Goal: Task Accomplishment & Management: Manage account settings

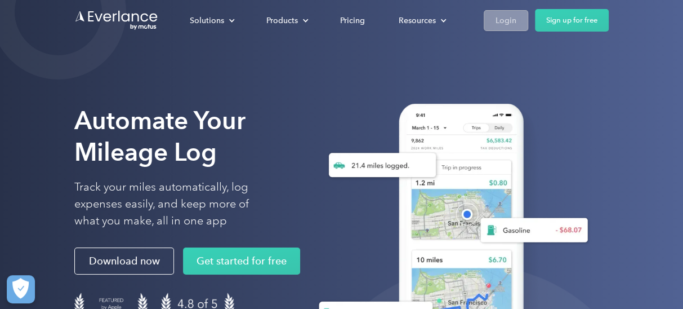
click at [504, 22] on div "Login" at bounding box center [506, 21] width 21 height 14
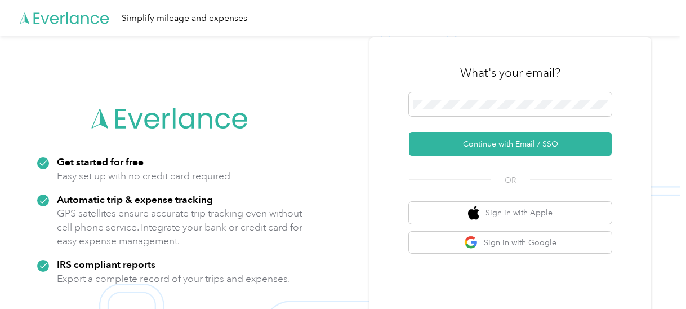
click at [504, 22] on div "Simplify mileage and expenses" at bounding box center [340, 18] width 680 height 36
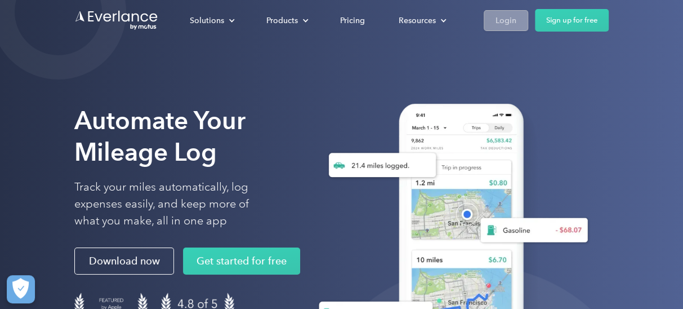
click at [514, 20] on div "Login" at bounding box center [506, 21] width 21 height 14
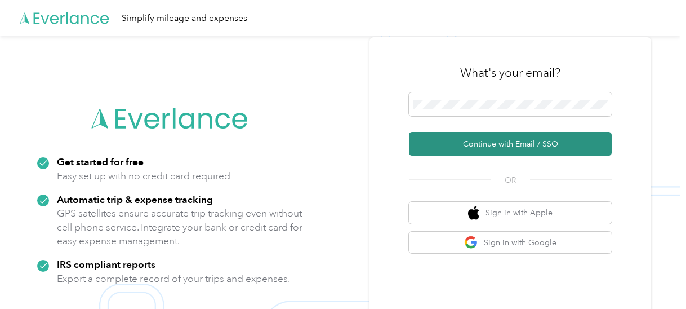
click at [506, 145] on button "Continue with Email / SSO" at bounding box center [510, 144] width 203 height 24
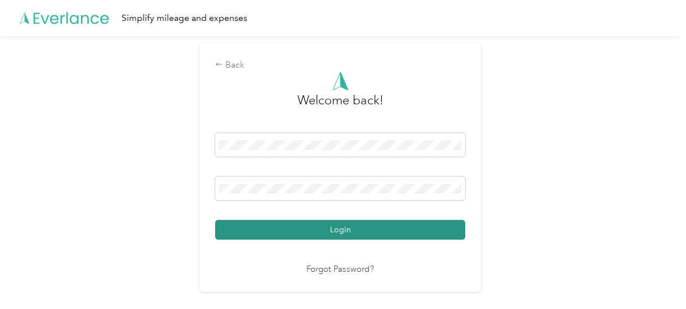
click at [344, 230] on button "Login" at bounding box center [340, 230] width 250 height 20
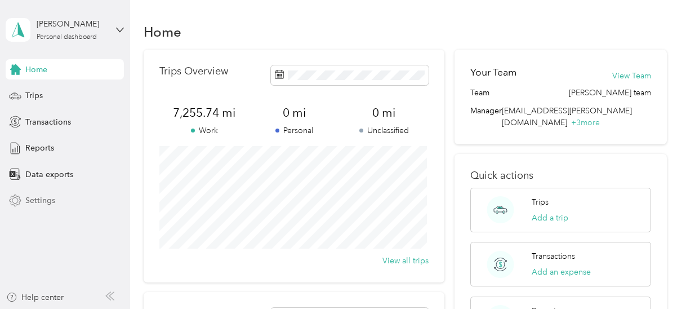
click at [51, 203] on span "Settings" at bounding box center [40, 200] width 30 height 12
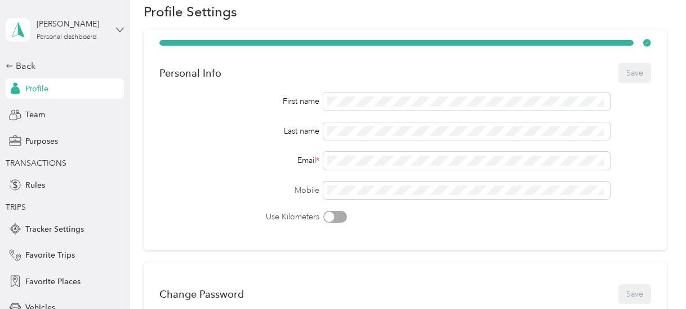
click at [116, 29] on icon at bounding box center [120, 30] width 8 height 8
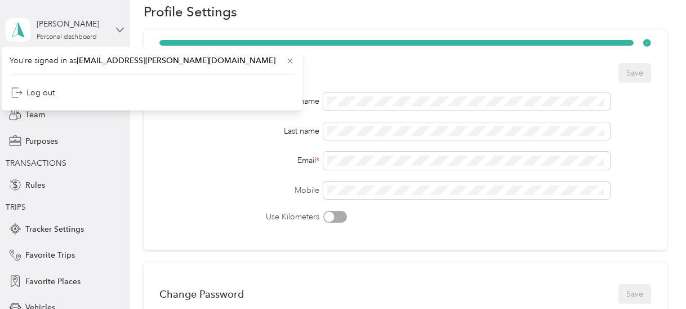
click at [116, 29] on icon at bounding box center [120, 30] width 8 height 8
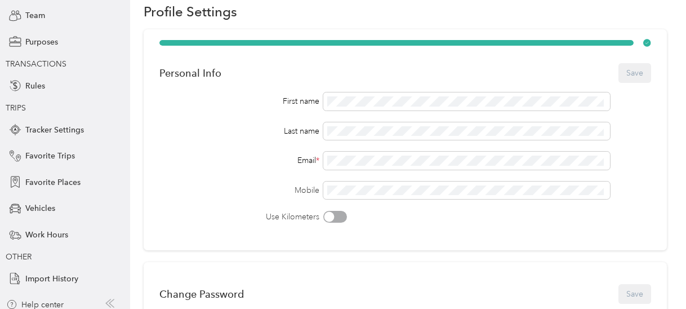
scroll to position [106, 0]
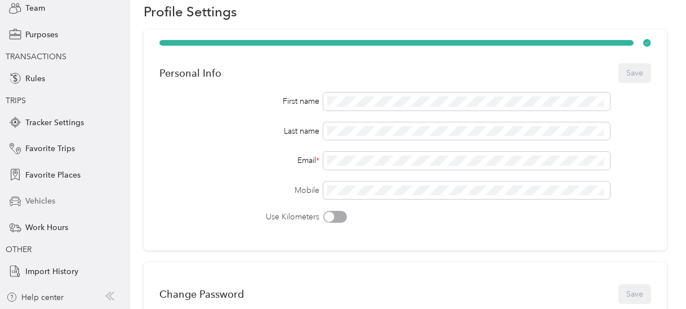
click at [37, 202] on span "Vehicles" at bounding box center [40, 201] width 30 height 12
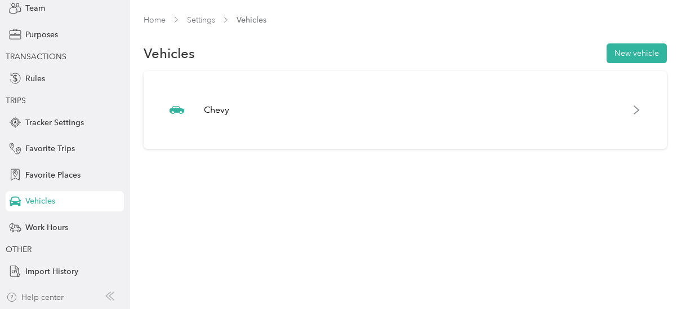
click at [43, 299] on div "Help center" at bounding box center [34, 297] width 57 height 12
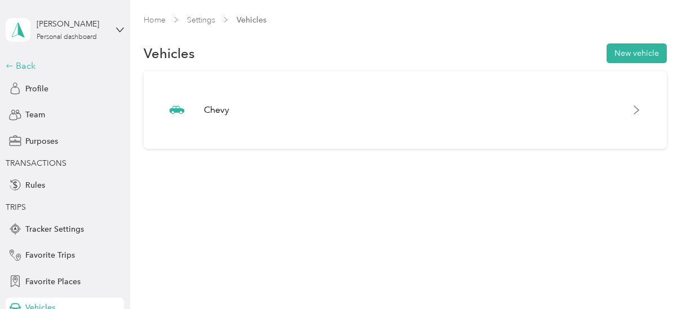
click at [11, 65] on div "Back" at bounding box center [62, 66] width 113 height 14
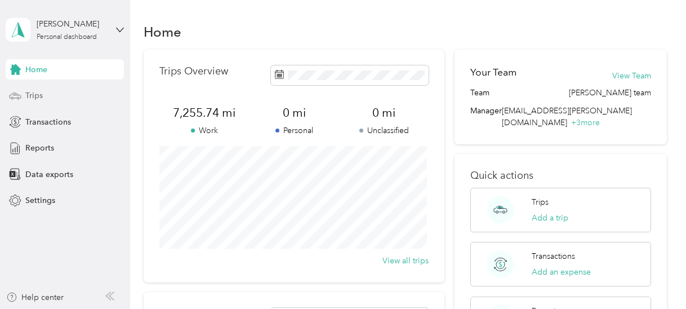
click at [36, 96] on span "Trips" at bounding box center [33, 96] width 17 height 12
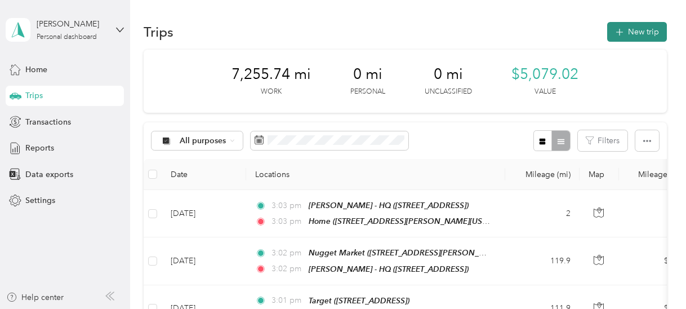
click at [625, 35] on button "New trip" at bounding box center [637, 32] width 60 height 20
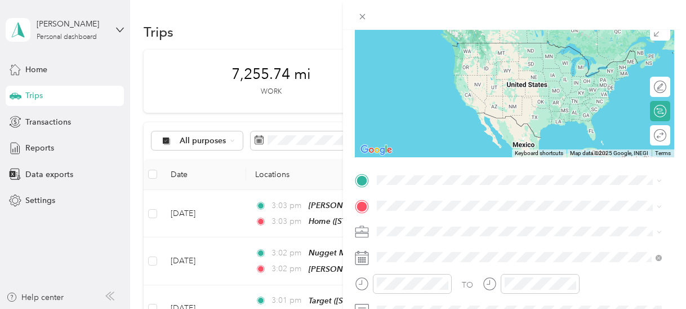
scroll to position [104, 0]
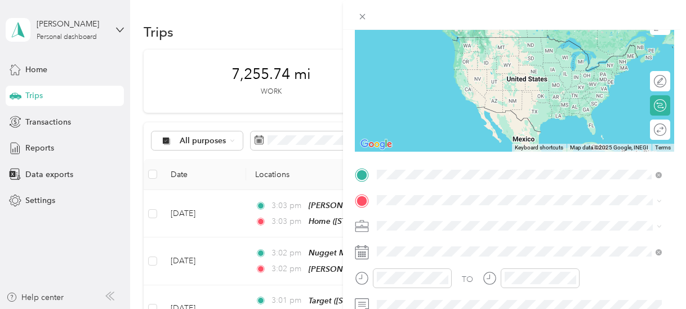
click at [453, 55] on div "Home 1915 Tonja Way, 95401, Santa Rosa, California, United States" at bounding box center [519, 48] width 277 height 28
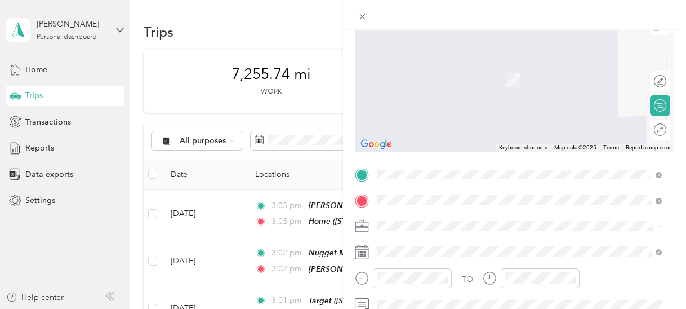
click at [451, 121] on span "950 Coddingtown Ctr, 954013512, Santa Rosa, CA, USA" at bounding box center [434, 123] width 72 height 10
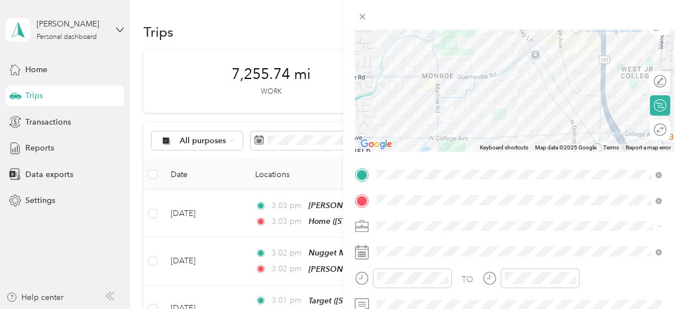
click at [360, 256] on icon at bounding box center [362, 252] width 14 height 14
click at [362, 251] on icon at bounding box center [362, 252] width 14 height 14
click at [363, 252] on rect at bounding box center [363, 252] width 2 height 2
click at [361, 251] on icon at bounding box center [362, 252] width 14 height 14
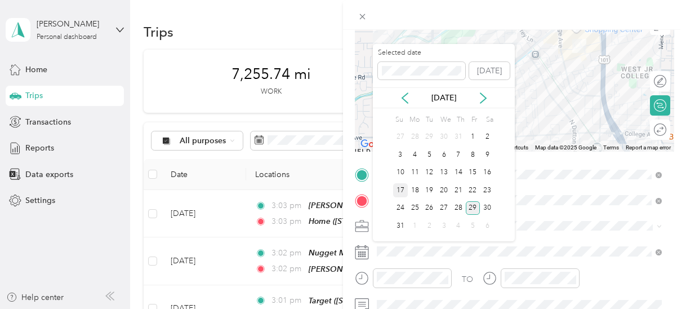
click at [402, 192] on div "17" at bounding box center [400, 190] width 15 height 14
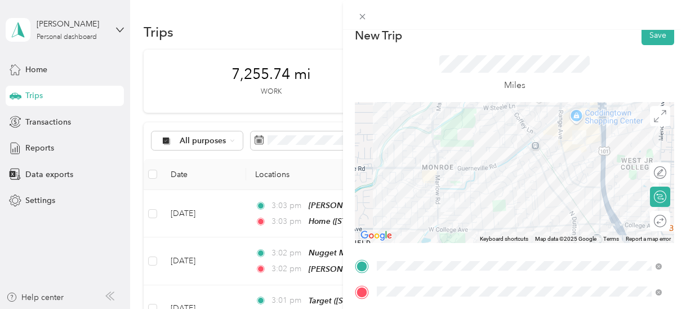
scroll to position [0, 0]
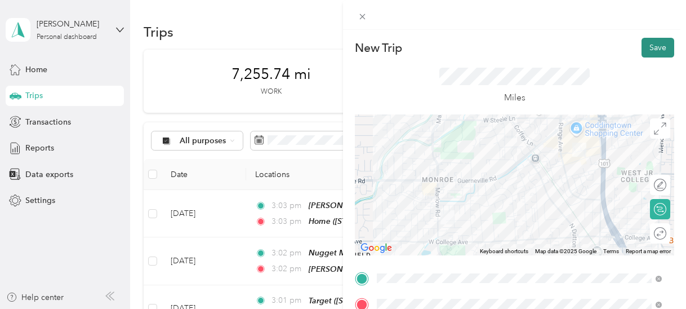
click at [646, 47] on button "Save" at bounding box center [658, 48] width 33 height 20
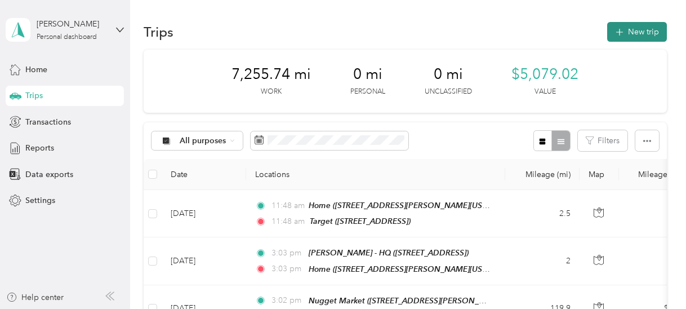
click at [618, 32] on icon "button" at bounding box center [619, 32] width 7 height 7
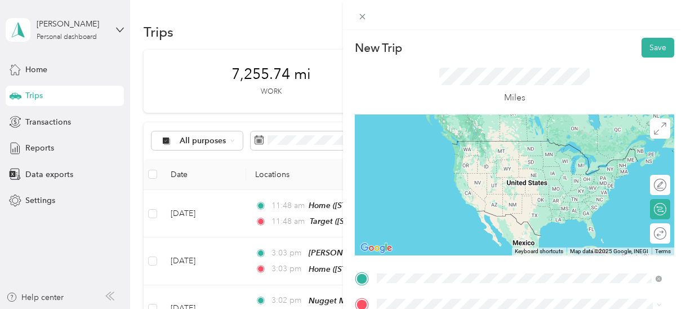
click at [459, 207] on ol "From your Favorite places TEAM Target 1980 Santa Rosa Ave, 954077621, Santa Ros…" at bounding box center [519, 189] width 293 height 158
click at [433, 199] on span "950 Coddingtown Ctr, 954013512, Santa Rosa, CA, USA" at bounding box center [434, 201] width 72 height 10
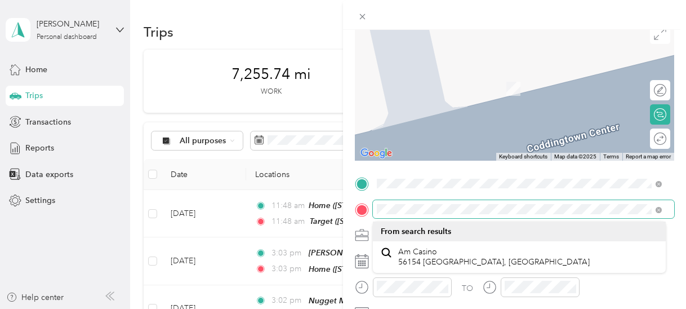
scroll to position [92, 0]
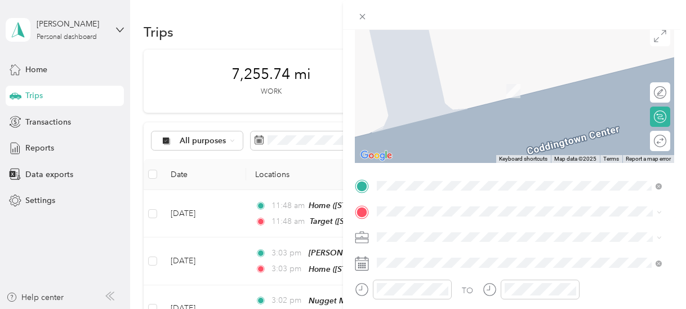
click at [525, 139] on div "TEAM PEPPERMILL 2707 South Virginia St., 89502, RENO, NV, USA" at bounding box center [519, 125] width 277 height 32
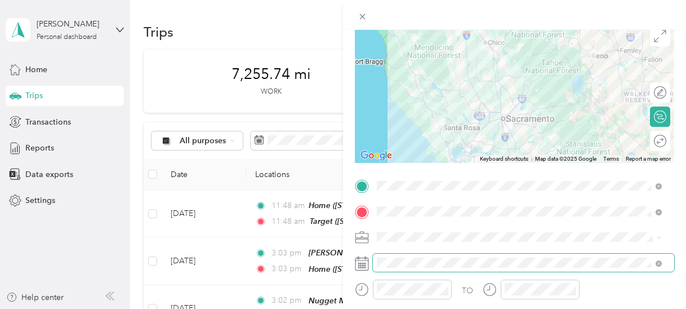
click at [403, 268] on span at bounding box center [523, 262] width 301 height 18
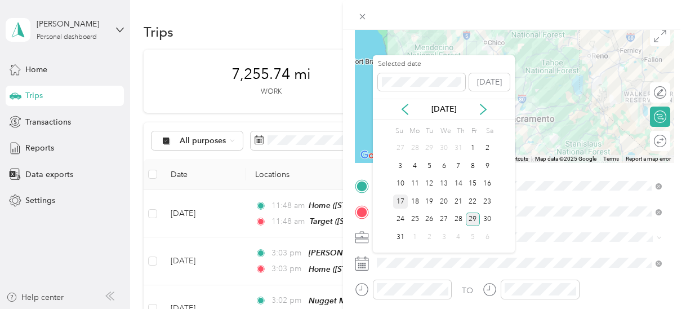
click at [400, 201] on div "17" at bounding box center [400, 201] width 15 height 14
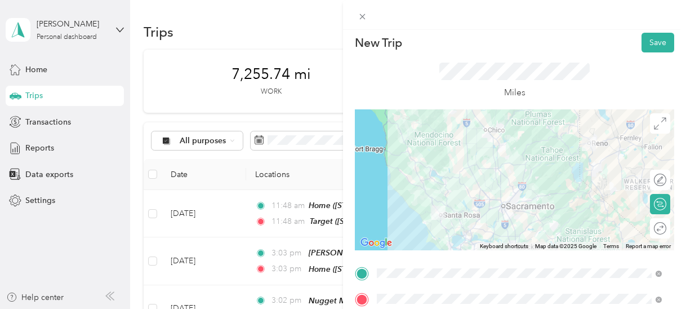
scroll to position [0, 0]
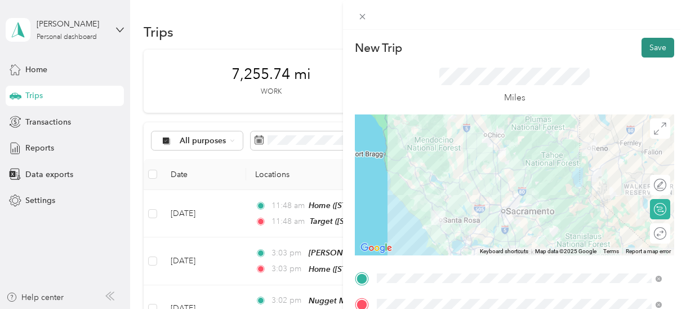
click at [648, 47] on button "Save" at bounding box center [658, 48] width 33 height 20
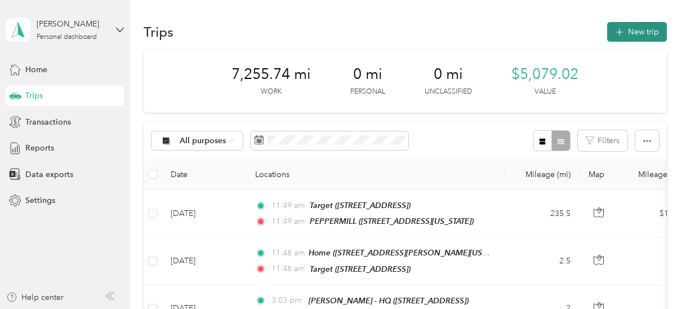
click at [622, 28] on button "New trip" at bounding box center [637, 32] width 60 height 20
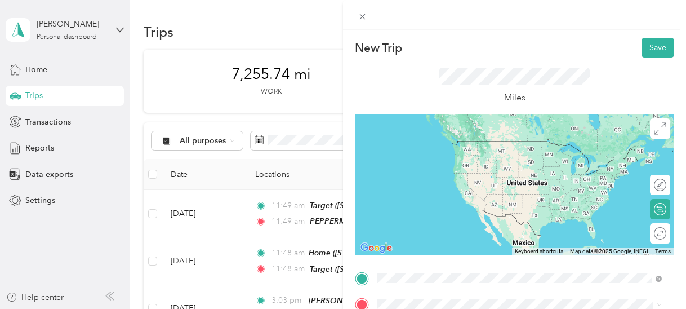
click at [447, 261] on strong "PEPPERMILL" at bounding box center [461, 265] width 48 height 10
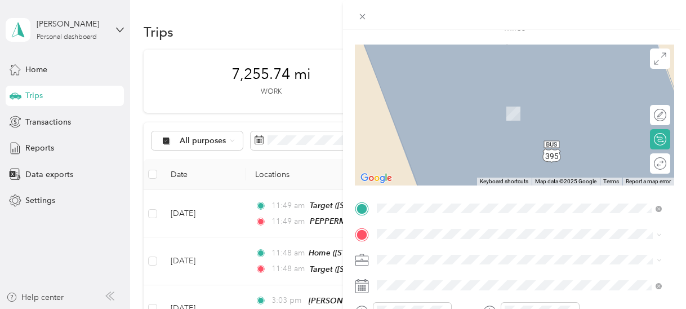
scroll to position [72, 0]
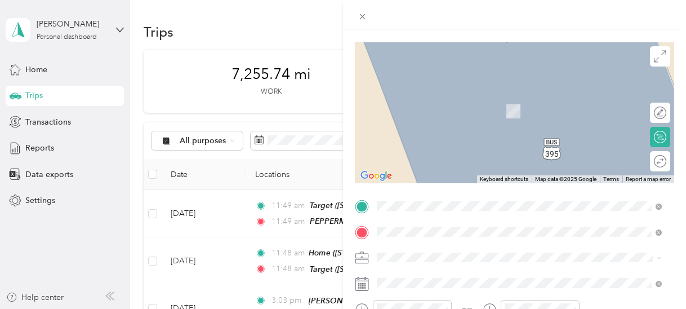
click at [412, 174] on span "4855 Kietzke Lane Reno, Nevada 89509, United States" at bounding box center [454, 169] width 113 height 10
click at [406, 111] on span "4855 Kietzke Lane Reno, Nevada 89509, United States" at bounding box center [454, 106] width 113 height 10
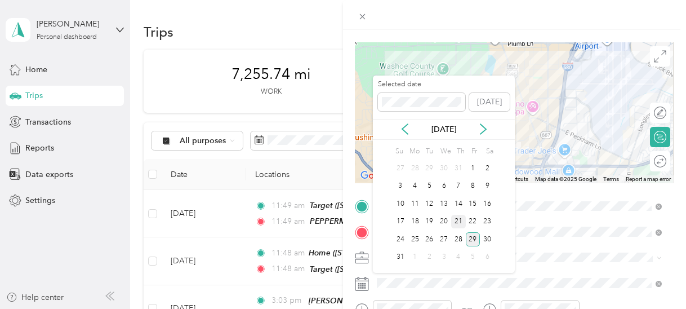
click at [457, 221] on div "21" at bounding box center [458, 222] width 15 height 14
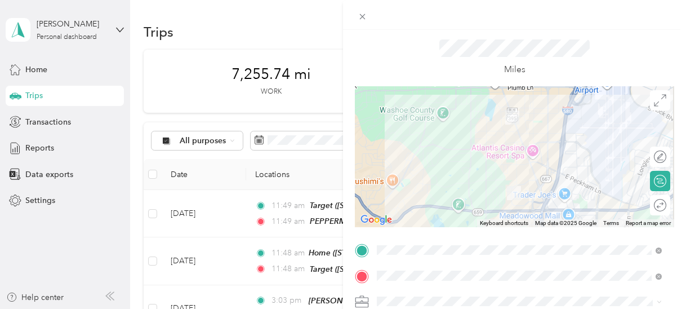
scroll to position [0, 0]
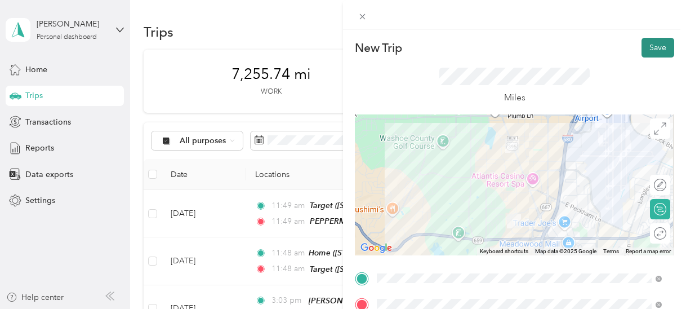
click at [646, 50] on button "Save" at bounding box center [658, 48] width 33 height 20
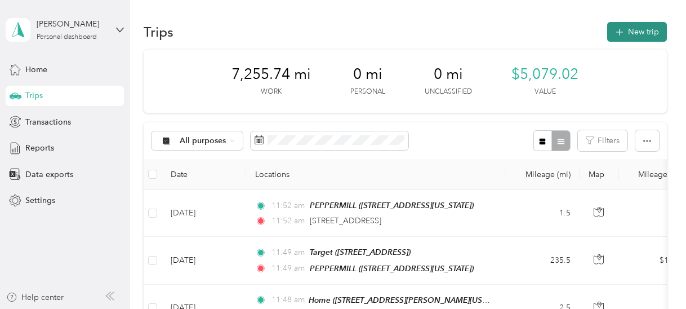
click at [641, 33] on button "New trip" at bounding box center [637, 32] width 60 height 20
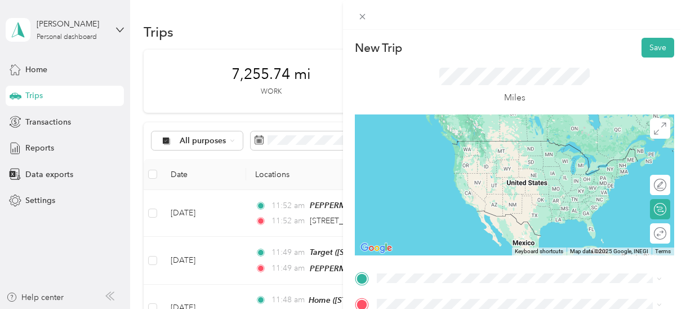
click at [425, 241] on span "4855 Kietzke Ln, 895096549, Reno, NV, USA" at bounding box center [465, 240] width 134 height 10
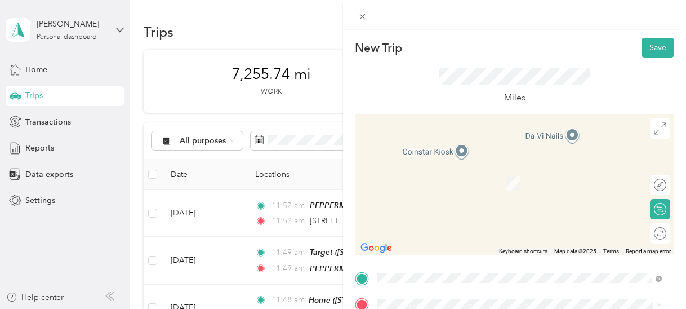
click at [470, 229] on span "130 Browns Valley Pkwy, 956883062, Vacaville, CA, USA" at bounding box center [434, 226] width 72 height 10
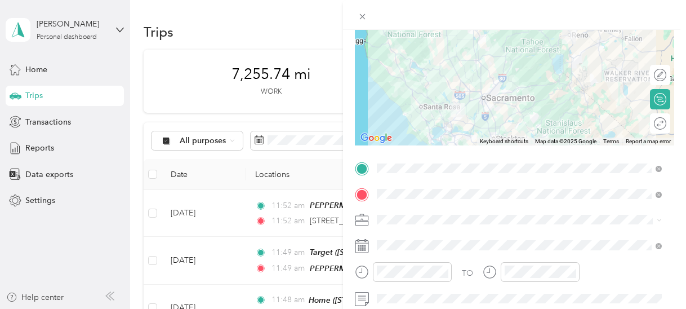
scroll to position [112, 0]
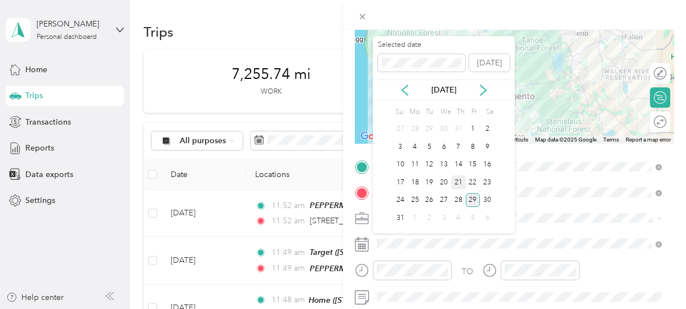
click at [457, 181] on div "21" at bounding box center [458, 182] width 15 height 14
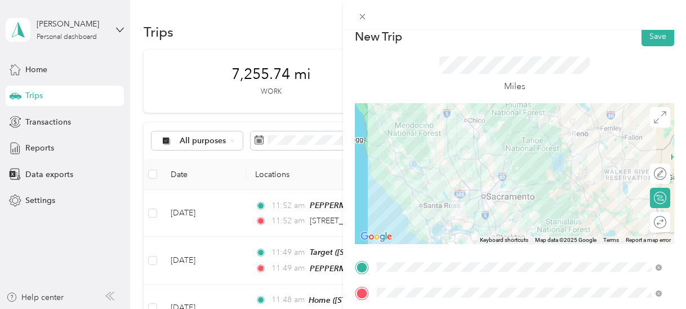
scroll to position [0, 0]
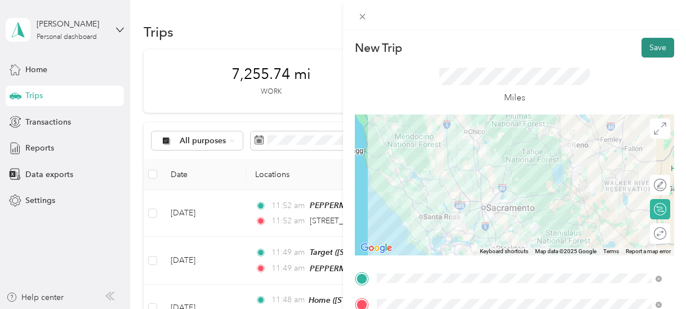
click at [651, 47] on button "Save" at bounding box center [658, 48] width 33 height 20
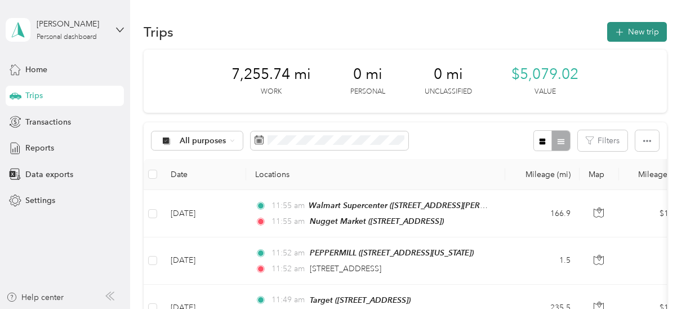
click at [633, 32] on button "New trip" at bounding box center [637, 32] width 60 height 20
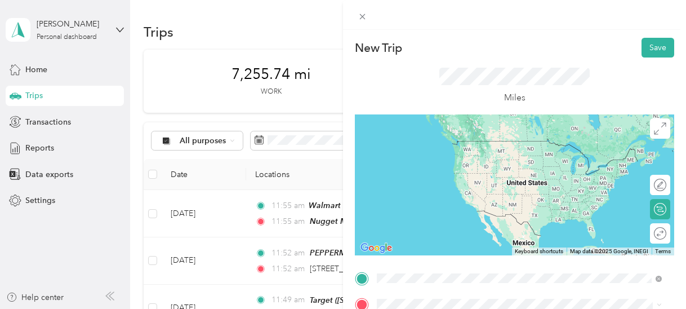
click at [450, 201] on span "130 Browns Valley Pkwy, 956883062, Vacaville, CA, USA" at bounding box center [434, 205] width 72 height 10
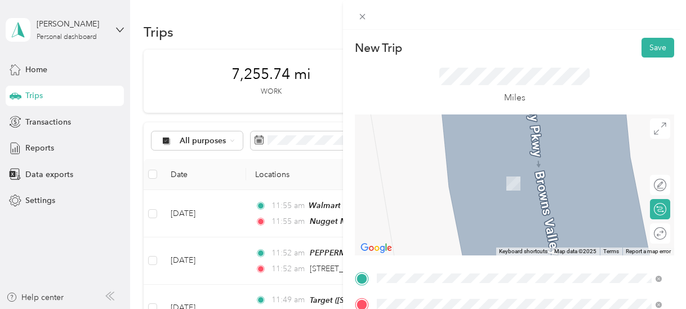
click at [412, 227] on span "1407 Fulton Rd, 954031809, Santa Rosa, CA, USA" at bounding box center [465, 231] width 134 height 10
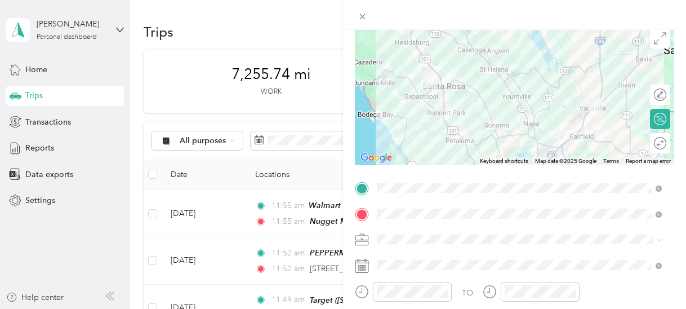
scroll to position [91, 0]
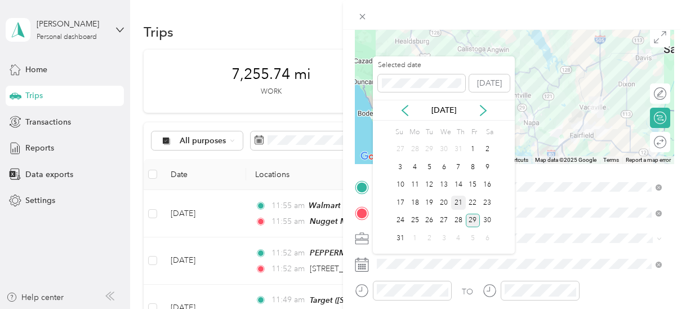
click at [459, 202] on div "21" at bounding box center [458, 202] width 15 height 14
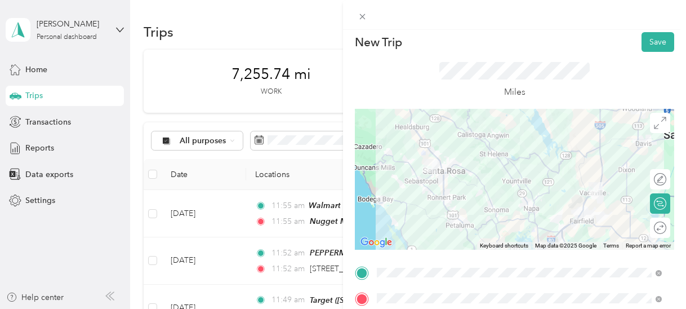
scroll to position [0, 0]
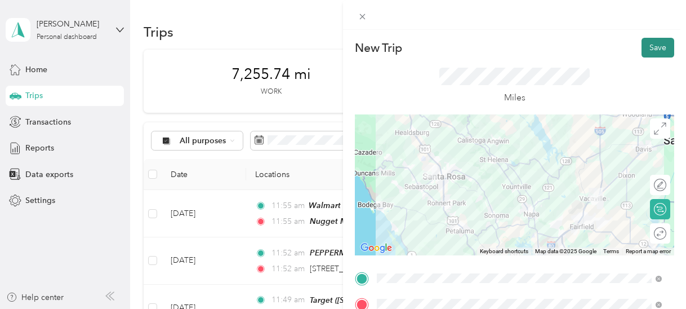
click at [647, 46] on button "Save" at bounding box center [658, 48] width 33 height 20
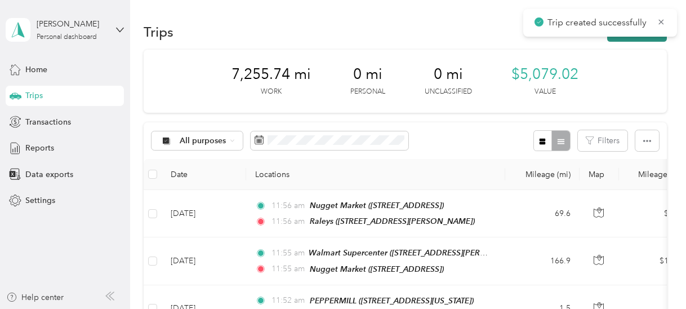
click at [640, 39] on button "New trip" at bounding box center [637, 32] width 60 height 20
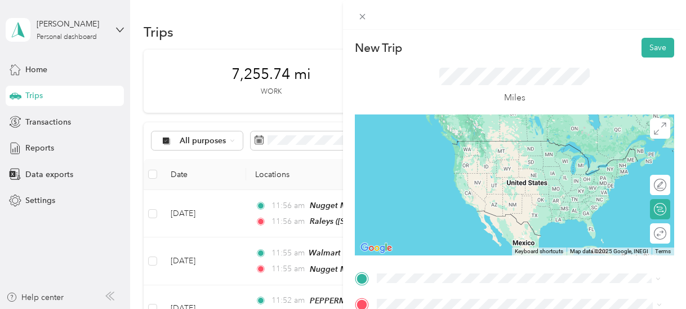
click at [427, 163] on div "TEAM Raleys 1407 Fulton Rd, 954031809, Santa Rosa, CA, USA" at bounding box center [519, 154] width 277 height 32
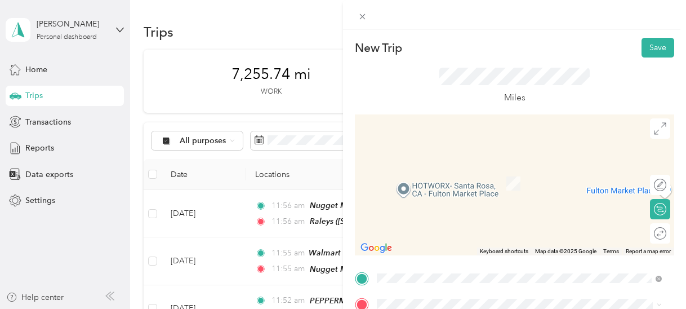
click at [451, 181] on span "1915 Tonja Way, 95401, Santa Rosa, California, United States" at bounding box center [485, 179] width 175 height 10
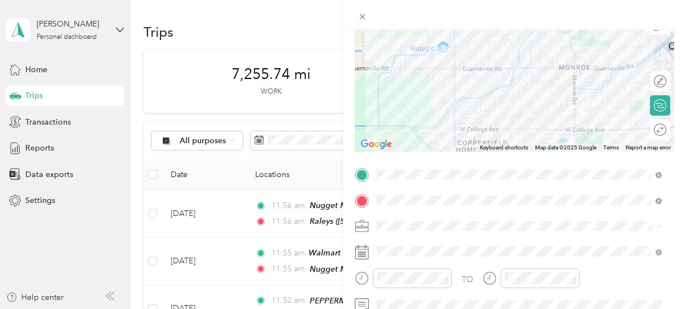
scroll to position [104, 0]
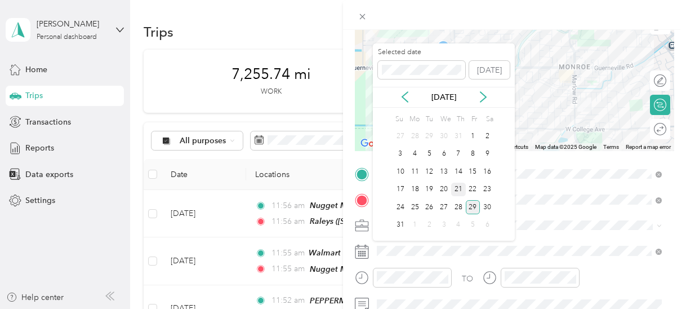
click at [458, 191] on div "21" at bounding box center [458, 190] width 15 height 14
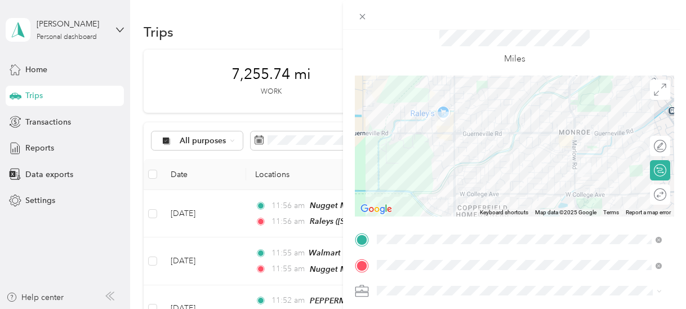
scroll to position [0, 0]
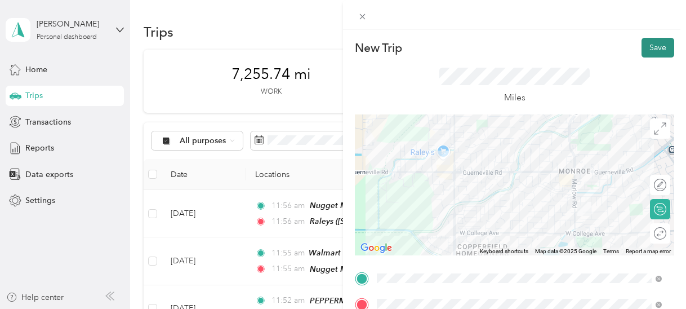
click at [651, 45] on button "Save" at bounding box center [658, 48] width 33 height 20
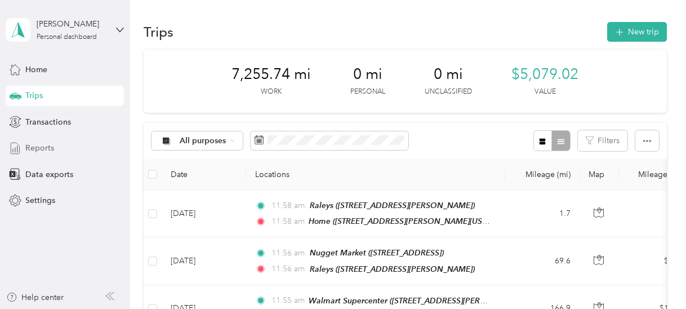
click at [44, 144] on span "Reports" at bounding box center [39, 148] width 29 height 12
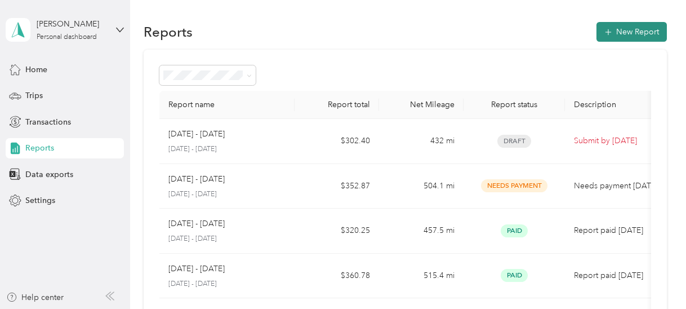
click at [626, 32] on button "New Report" at bounding box center [632, 32] width 70 height 20
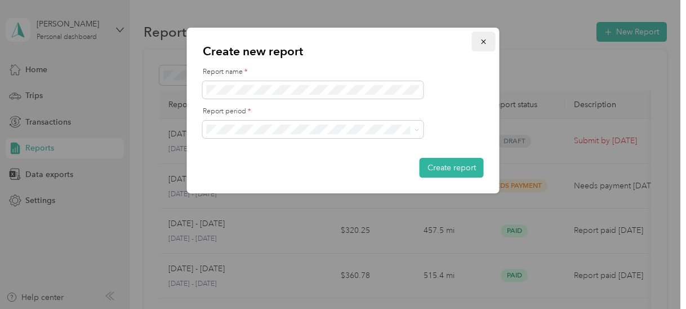
click at [484, 40] on icon "button" at bounding box center [484, 42] width 8 height 8
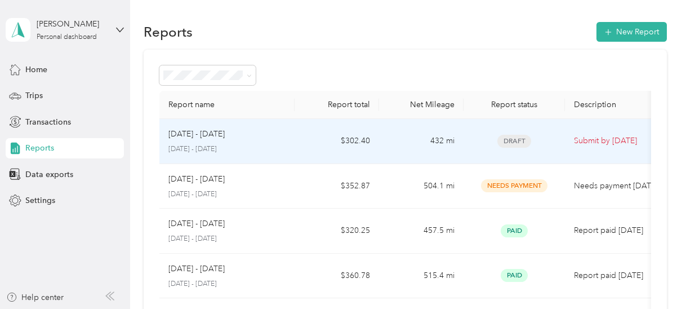
click at [590, 139] on p "Submit by Sep. 4, 2025" at bounding box center [621, 141] width 95 height 12
click at [204, 143] on div "Aug 16 - 31, 2025 August 16 - 31, 2025" at bounding box center [226, 141] width 117 height 26
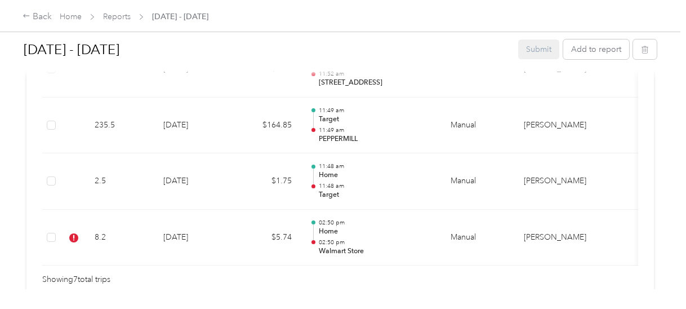
scroll to position [555, 0]
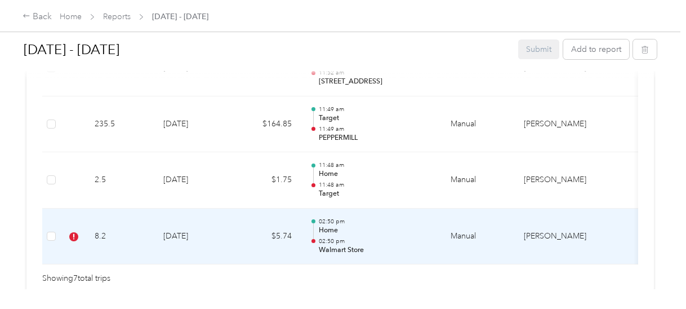
click at [167, 234] on td "8-11-2025" at bounding box center [193, 236] width 79 height 56
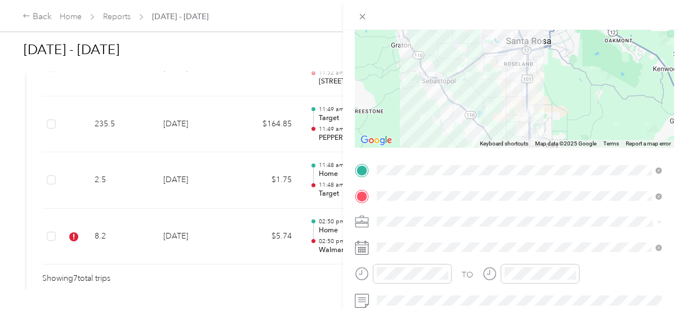
scroll to position [110, 0]
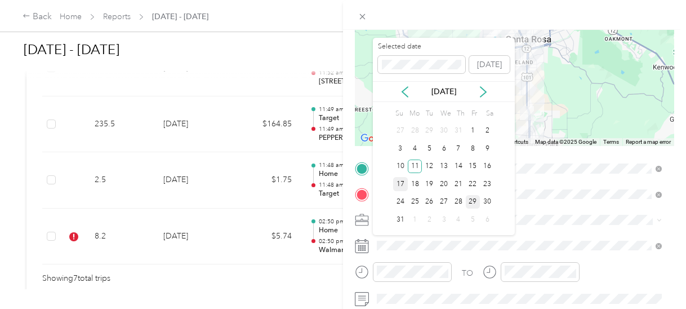
click at [401, 186] on div "17" at bounding box center [400, 184] width 15 height 14
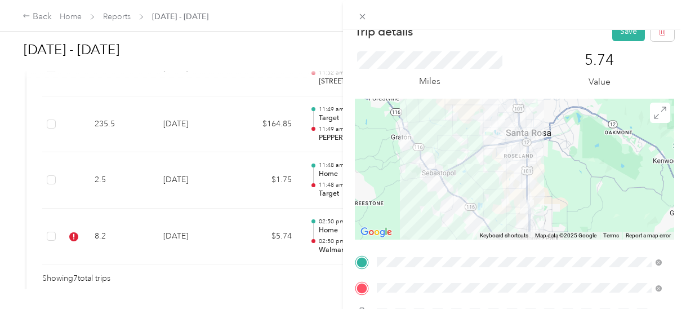
scroll to position [0, 0]
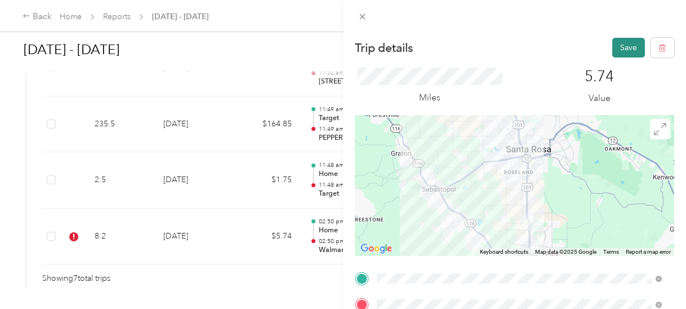
click at [616, 43] on button "Save" at bounding box center [628, 48] width 33 height 20
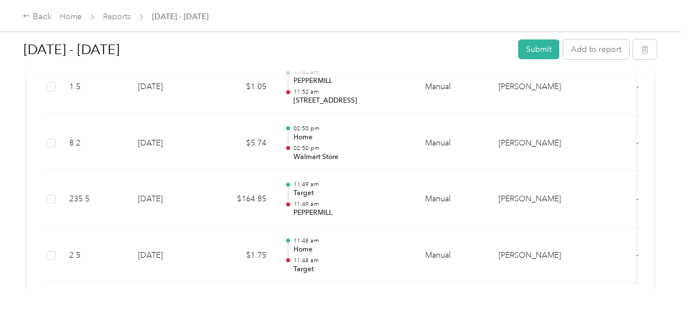
scroll to position [504, 0]
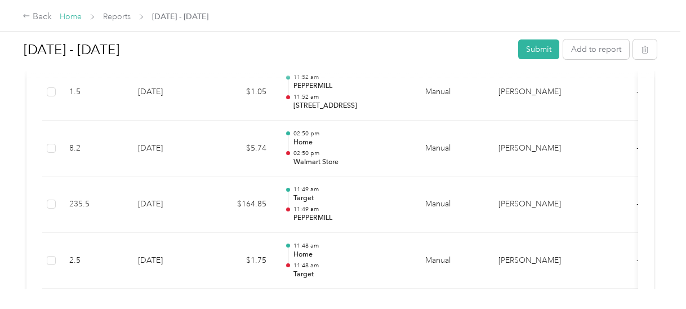
click at [76, 19] on link "Home" at bounding box center [71, 17] width 22 height 10
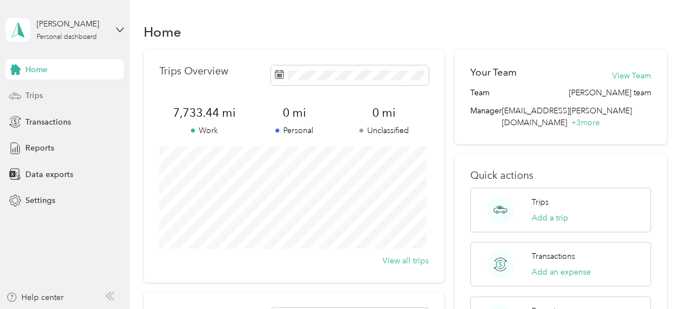
click at [38, 99] on span "Trips" at bounding box center [33, 96] width 17 height 12
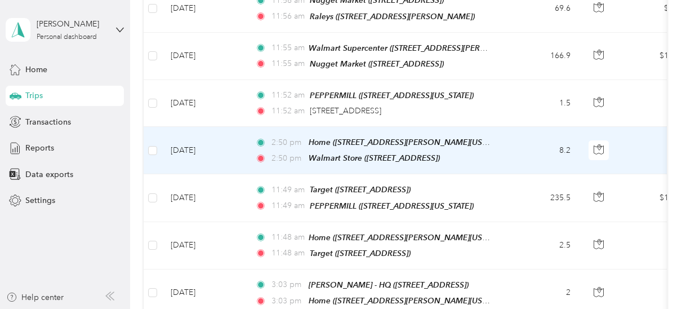
scroll to position [252, 0]
drag, startPoint x: 661, startPoint y: 199, endPoint x: 678, endPoint y: 198, distance: 16.4
click at [678, 198] on div "Trips New trip 7,733.44 mi Work 0 mi Personal 0 mi Unclassified $5,413.41 Value…" at bounding box center [405, 154] width 550 height 309
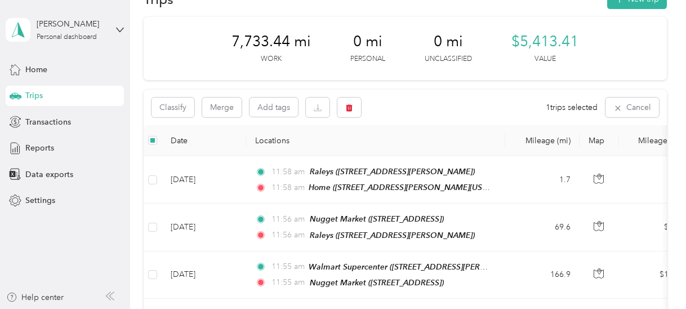
scroll to position [0, 0]
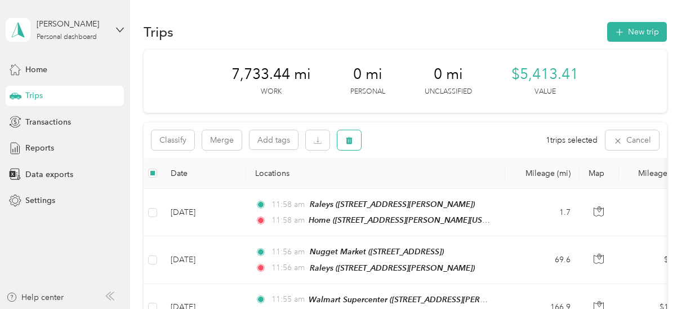
click at [348, 143] on icon "button" at bounding box center [349, 140] width 8 height 8
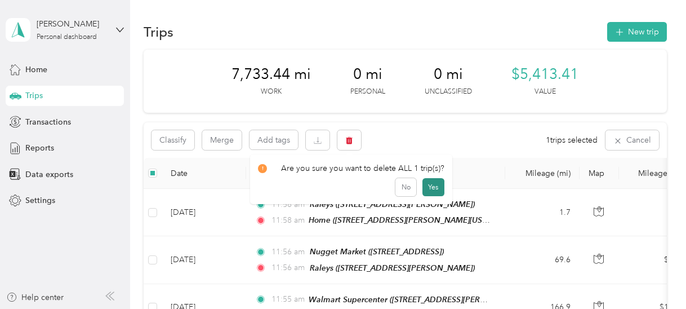
click at [430, 186] on button "Yes" at bounding box center [433, 187] width 22 height 18
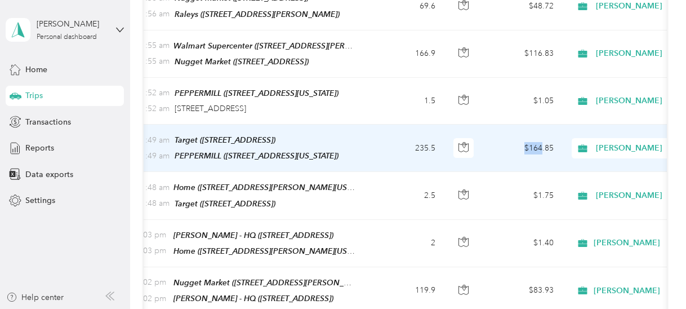
scroll to position [0, 149]
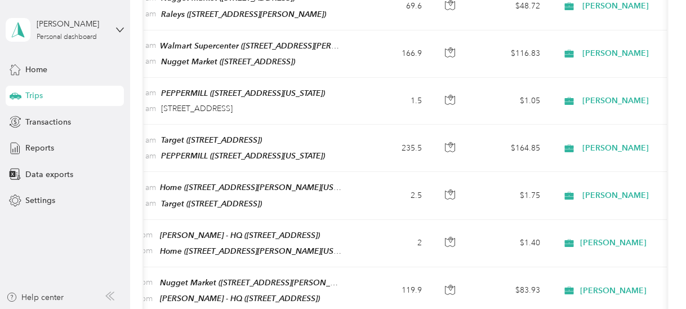
drag, startPoint x: 662, startPoint y: 220, endPoint x: 683, endPoint y: 217, distance: 21.6
click at [680, 217] on div "Trips New trip 7,733.44 mi Work 0 mi Personal 0 mi Unclassified $5,413.41 Value…" at bounding box center [405, 154] width 550 height 309
click at [45, 248] on aside "Deborah Holliday Personal dashboard Home Trips Transactions Reports Data export…" at bounding box center [65, 154] width 130 height 309
drag, startPoint x: 131, startPoint y: 252, endPoint x: 143, endPoint y: 255, distance: 12.3
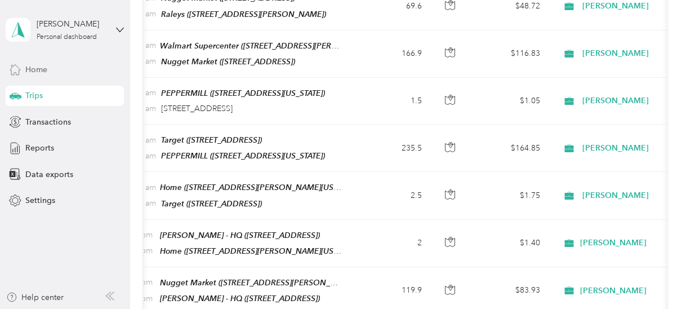
click at [36, 69] on span "Home" at bounding box center [36, 70] width 22 height 12
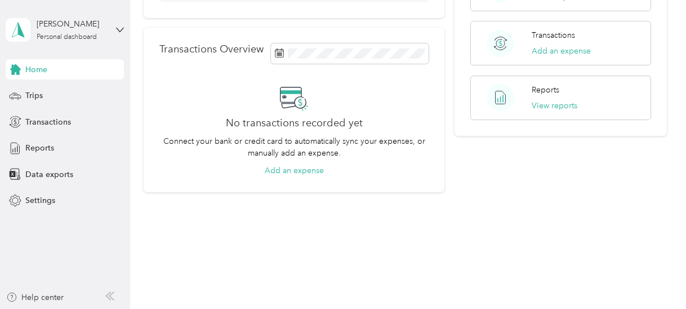
scroll to position [255, 0]
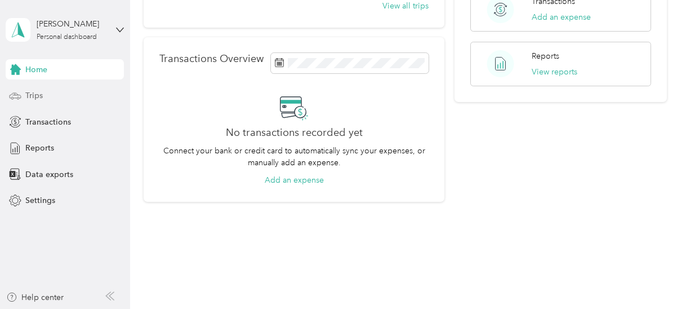
click at [38, 95] on span "Trips" at bounding box center [33, 96] width 17 height 12
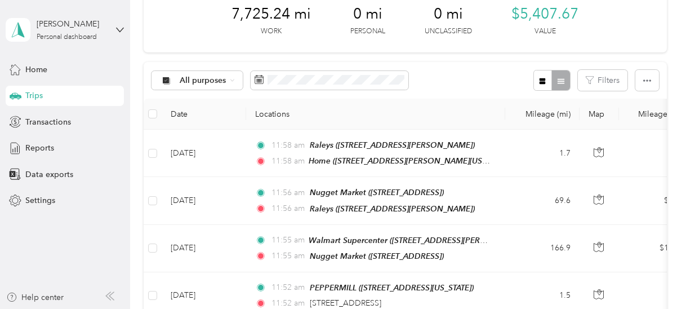
scroll to position [54, 0]
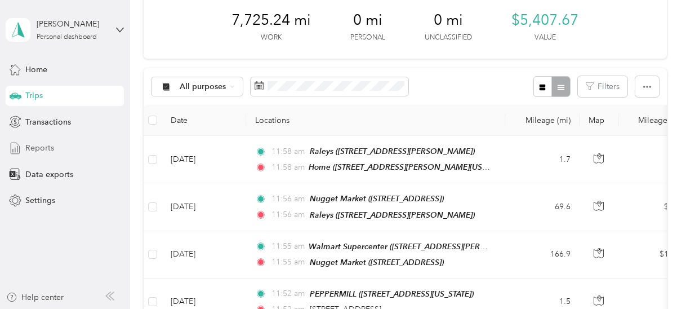
click at [45, 149] on span "Reports" at bounding box center [39, 148] width 29 height 12
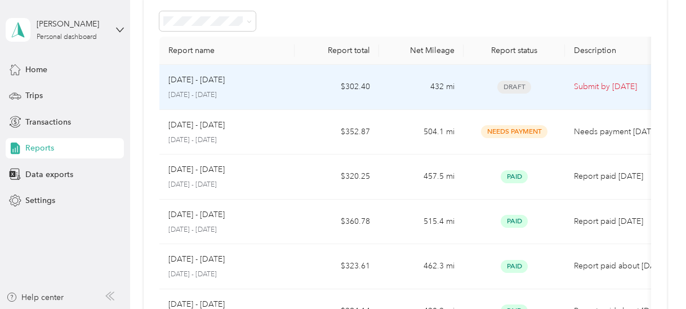
click at [600, 87] on p "Submit by Sep. 4, 2025" at bounding box center [621, 87] width 95 height 12
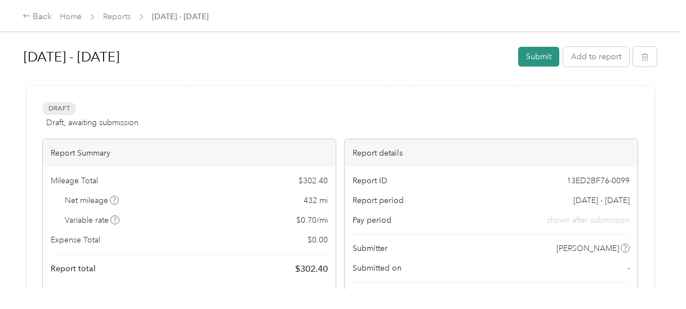
click at [535, 54] on button "Submit" at bounding box center [538, 57] width 41 height 20
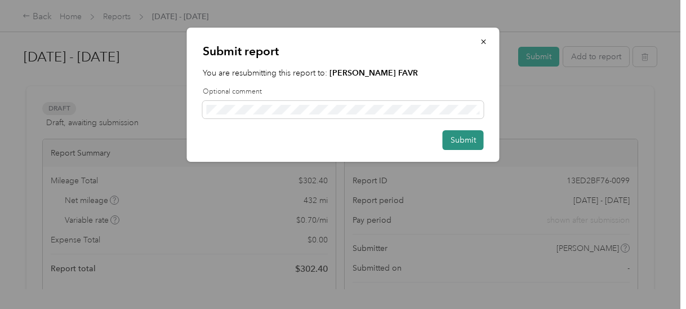
click at [459, 139] on button "Submit" at bounding box center [463, 140] width 41 height 20
